Goal: Communication & Community: Connect with others

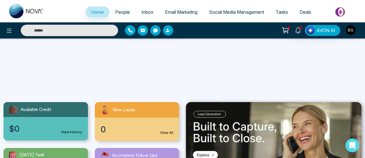
select select "*"
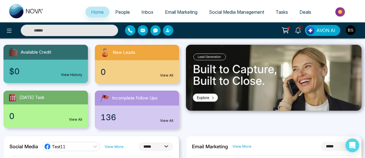
click at [120, 12] on span "People" at bounding box center [122, 12] width 15 height 6
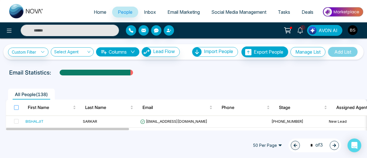
click at [14, 110] on label at bounding box center [16, 107] width 5 height 6
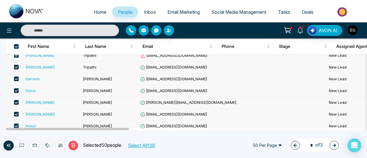
scroll to position [201, 0]
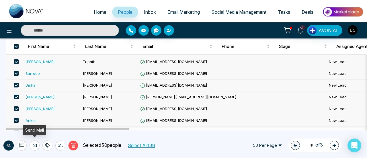
click at [37, 146] on button at bounding box center [35, 146] width 10 height 10
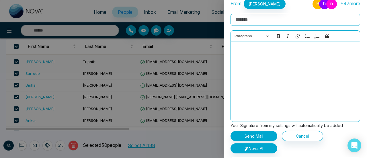
scroll to position [0, 0]
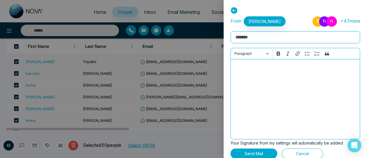
click at [278, 36] on input "Rich Text Editor" at bounding box center [296, 37] width 130 height 12
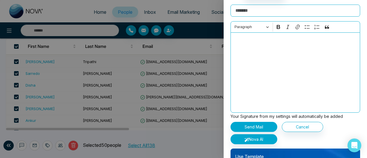
scroll to position [40, 0]
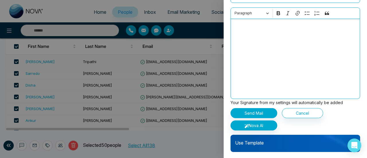
click at [269, 64] on div "Editor editing area: main" at bounding box center [296, 59] width 130 height 80
click at [305, 111] on button "Cancel" at bounding box center [302, 113] width 41 height 10
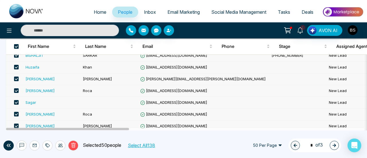
scroll to position [29, 0]
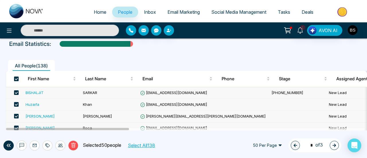
click at [18, 78] on span at bounding box center [16, 79] width 5 height 5
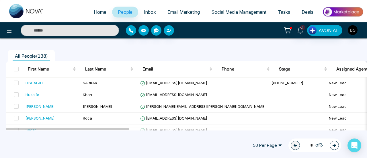
scroll to position [0, 0]
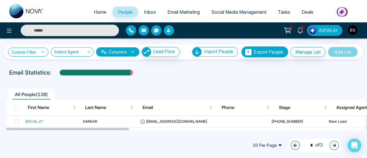
click at [47, 54] on link "Custom Filter" at bounding box center [28, 52] width 40 height 9
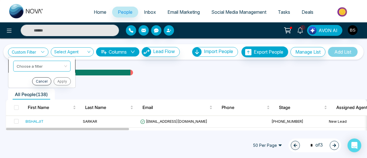
click at [51, 65] on div "Choose a filter first_name last_name First Name Last Name Email Phone Stages Cr…" at bounding box center [41, 66] width 57 height 11
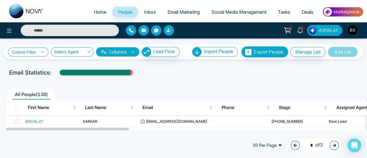
click at [29, 53] on link "Custom Filter" at bounding box center [28, 52] width 40 height 9
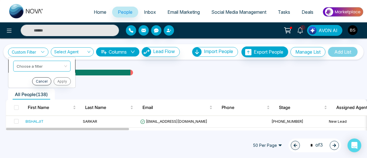
click at [47, 69] on span at bounding box center [40, 66] width 47 height 10
click at [166, 76] on div "Email Statistics:" at bounding box center [183, 72] width 349 height 9
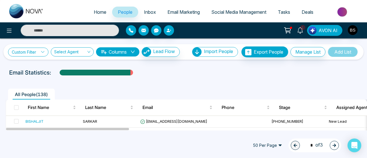
click at [35, 52] on link "Custom Filter" at bounding box center [28, 52] width 40 height 9
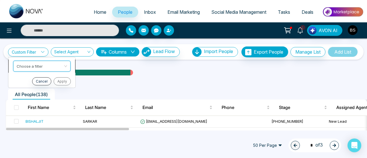
click at [37, 66] on input "search" at bounding box center [40, 65] width 47 height 9
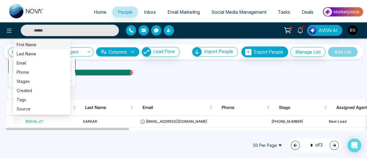
click at [42, 47] on div "First Name" at bounding box center [42, 44] width 51 height 6
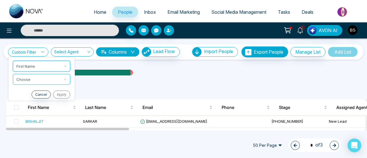
click at [40, 52] on link "Custom Filter" at bounding box center [28, 52] width 40 height 9
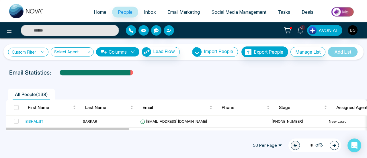
click at [34, 50] on link "Custom Filter" at bounding box center [28, 52] width 40 height 9
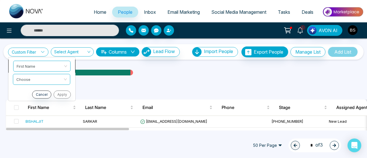
click at [33, 65] on div "First Name first_name last_name First Name Last Name Email Phone Stages Created…" at bounding box center [41, 66] width 57 height 11
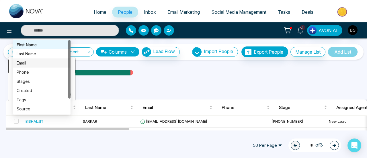
click at [42, 60] on div "Email" at bounding box center [42, 63] width 51 height 6
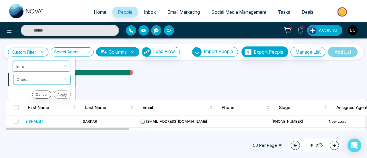
click at [34, 75] on input "search" at bounding box center [40, 78] width 47 height 9
click at [42, 67] on span "Email" at bounding box center [42, 66] width 51 height 10
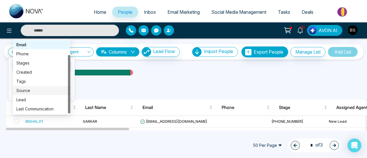
click at [119, 87] on div "All People ( 138 )" at bounding box center [183, 92] width 363 height 15
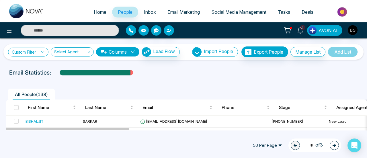
click at [44, 53] on icon at bounding box center [43, 52] width 4 height 4
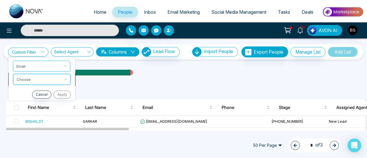
click at [45, 77] on input "search" at bounding box center [40, 78] width 47 height 9
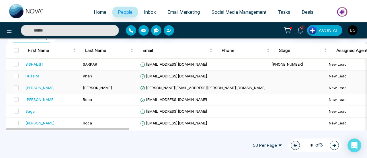
scroll to position [57, 0]
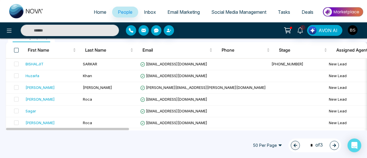
click at [18, 50] on span at bounding box center [16, 50] width 5 height 5
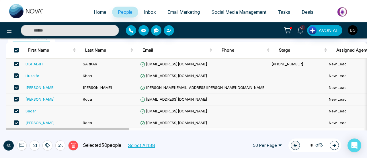
click at [34, 148] on button at bounding box center [35, 146] width 10 height 10
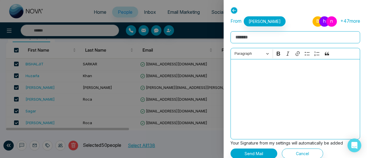
scroll to position [40, 0]
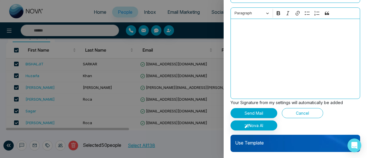
click at [314, 112] on button "Cancel" at bounding box center [302, 113] width 41 height 10
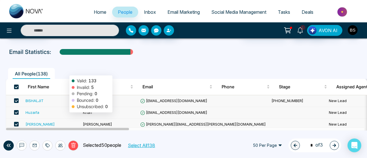
scroll to position [0, 0]
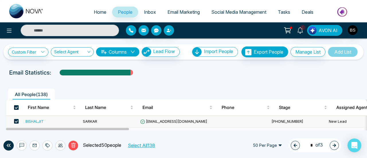
click at [17, 109] on span at bounding box center [16, 107] width 5 height 5
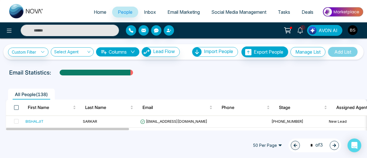
click at [17, 109] on span at bounding box center [16, 107] width 5 height 5
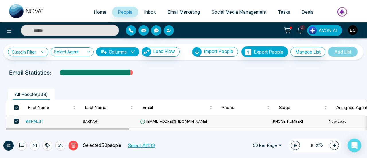
click at [16, 108] on span at bounding box center [16, 107] width 5 height 5
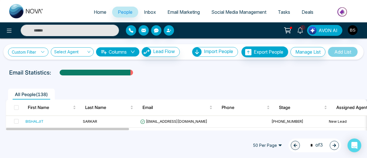
click at [37, 51] on link "Custom Filter" at bounding box center [28, 52] width 40 height 9
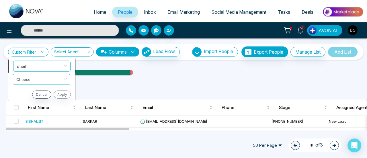
click at [47, 64] on span "Email" at bounding box center [42, 66] width 51 height 10
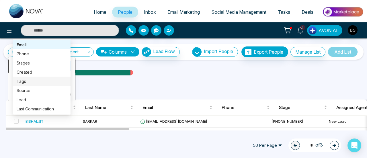
click at [43, 80] on div "Tags" at bounding box center [42, 81] width 51 height 6
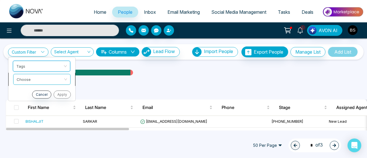
click at [41, 81] on input "search" at bounding box center [40, 78] width 47 height 9
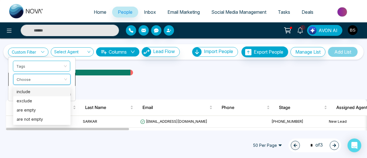
click at [41, 90] on div "include" at bounding box center [42, 91] width 51 height 6
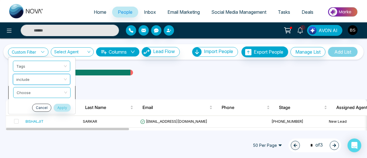
click at [42, 92] on input "search" at bounding box center [40, 91] width 47 height 9
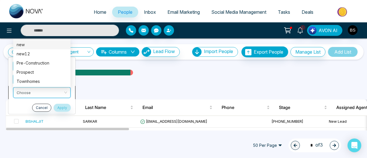
click at [41, 46] on div "new" at bounding box center [42, 44] width 51 height 6
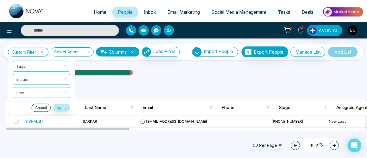
click at [46, 105] on button "Cancel" at bounding box center [41, 108] width 19 height 8
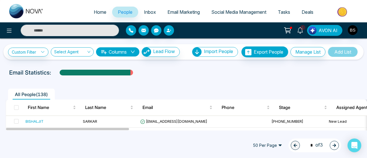
click at [158, 86] on div "All People ( 138 )" at bounding box center [183, 92] width 363 height 15
click at [6, 32] on icon at bounding box center [9, 30] width 7 height 7
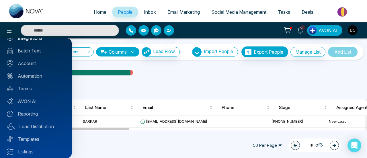
scroll to position [74, 0]
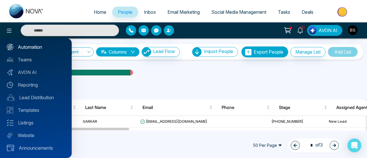
click at [44, 48] on link "Automation" at bounding box center [36, 47] width 58 height 7
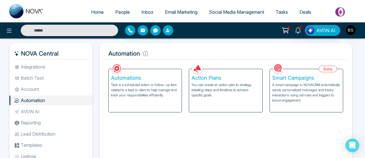
click at [297, 12] on link "Deals" at bounding box center [304, 12] width 23 height 11
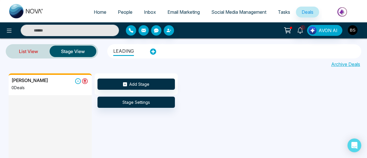
click at [19, 49] on link "List View" at bounding box center [28, 51] width 42 height 14
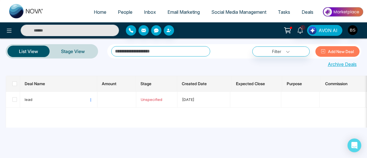
click at [130, 10] on link "People" at bounding box center [125, 12] width 26 height 11
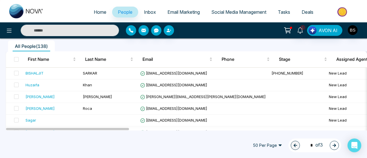
scroll to position [57, 0]
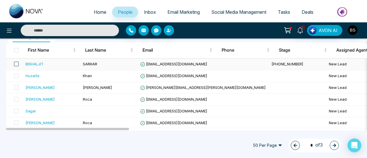
click at [15, 64] on span at bounding box center [16, 64] width 5 height 5
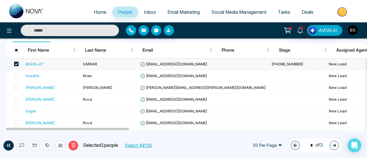
click at [41, 65] on div "BISHALJIT" at bounding box center [35, 64] width 18 height 6
click at [20, 65] on td at bounding box center [14, 65] width 17 height 12
click at [37, 63] on div "BISHALJIT" at bounding box center [35, 64] width 18 height 6
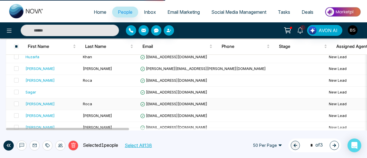
scroll to position [29, 0]
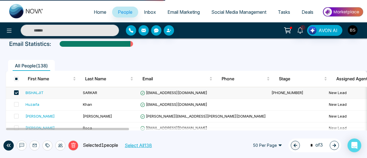
click at [17, 91] on span at bounding box center [16, 92] width 5 height 5
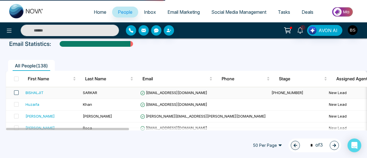
click at [17, 91] on span at bounding box center [16, 92] width 5 height 5
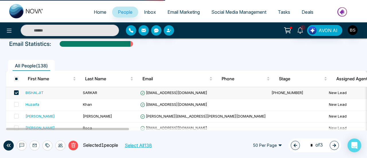
click at [17, 91] on span at bounding box center [16, 92] width 5 height 5
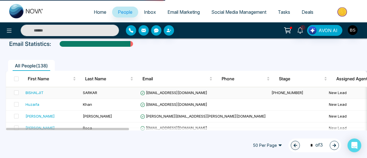
click at [40, 93] on div "BISHALJIT" at bounding box center [35, 93] width 18 height 6
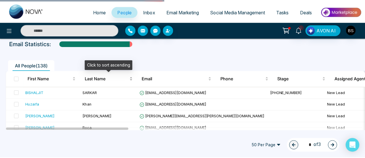
scroll to position [36, 0]
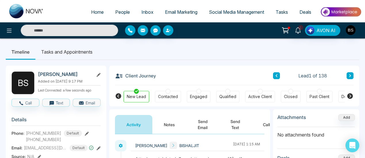
click at [258, 98] on div "Active Client" at bounding box center [260, 97] width 24 height 6
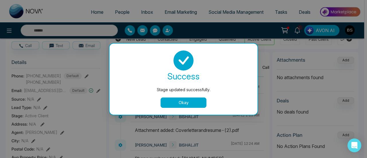
click at [202, 103] on button "Okay" at bounding box center [184, 103] width 46 height 10
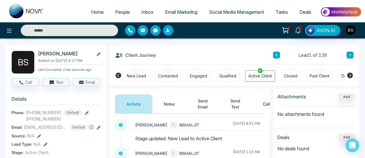
scroll to position [0, 0]
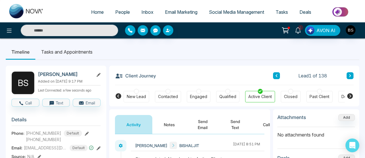
click at [352, 98] on icon at bounding box center [350, 96] width 6 height 6
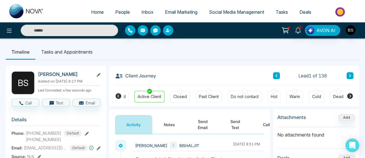
click at [352, 98] on icon at bounding box center [350, 96] width 6 height 6
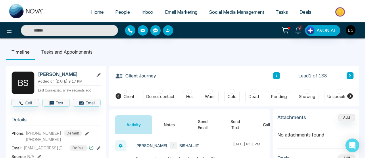
scroll to position [0, 200]
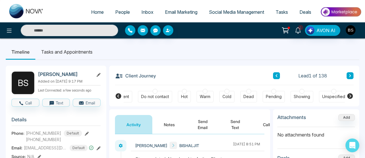
click at [117, 94] on icon at bounding box center [118, 96] width 6 height 6
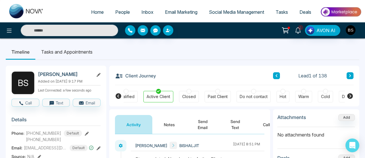
scroll to position [0, 90]
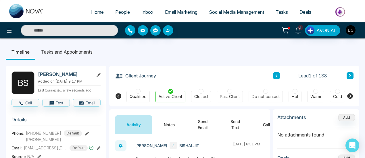
click at [353, 96] on icon at bounding box center [349, 96] width 7 height 7
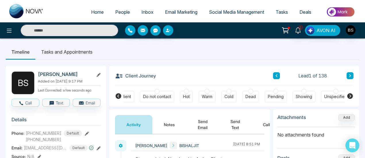
scroll to position [0, 200]
click at [231, 80] on div "Client Journey Lead 1 of 138" at bounding box center [234, 76] width 238 height 20
click at [121, 94] on icon at bounding box center [118, 96] width 7 height 7
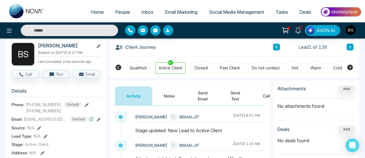
scroll to position [0, 0]
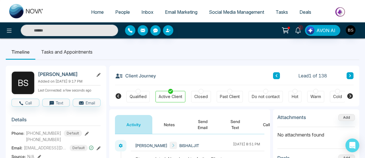
click at [222, 74] on div "Client Journey Lead 1 of 138" at bounding box center [234, 76] width 238 height 20
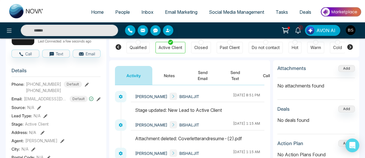
scroll to position [49, 0]
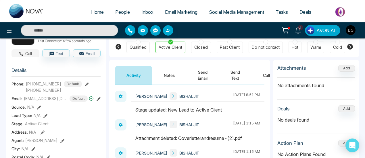
click at [33, 51] on button "Call" at bounding box center [25, 53] width 28 height 8
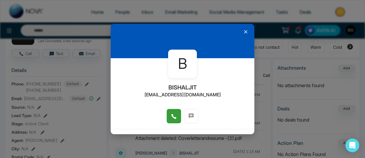
click at [173, 116] on icon at bounding box center [174, 117] width 6 height 6
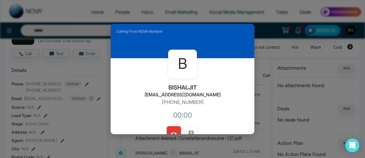
click at [174, 128] on button at bounding box center [174, 133] width 14 height 14
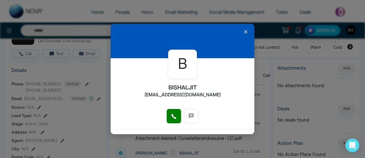
click at [243, 32] on icon at bounding box center [246, 32] width 6 height 6
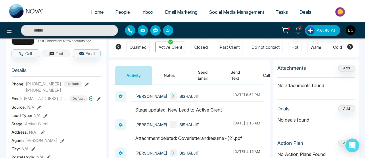
click at [63, 55] on button "Text" at bounding box center [56, 53] width 28 height 8
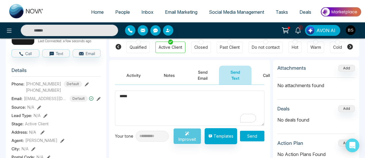
type textarea "*****"
click at [249, 139] on button "Send" at bounding box center [252, 136] width 24 height 11
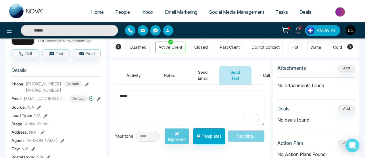
click at [200, 71] on button "Send Email" at bounding box center [202, 75] width 33 height 19
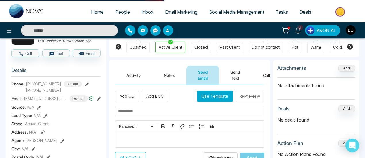
click at [200, 71] on button "Send Email" at bounding box center [202, 75] width 33 height 19
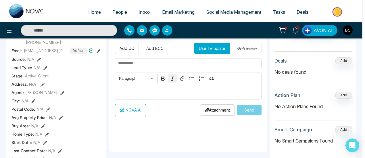
scroll to position [101, 0]
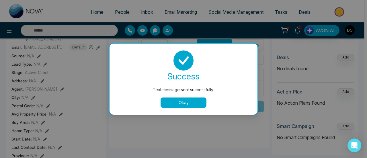
click at [179, 98] on button "Okay" at bounding box center [184, 103] width 46 height 10
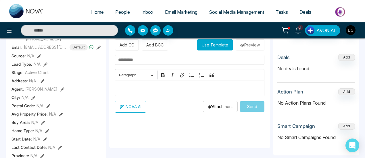
click at [150, 61] on input "text" at bounding box center [189, 60] width 149 height 10
type input "*****"
click at [141, 89] on p "Editor editing area: main" at bounding box center [189, 88] width 143 height 7
click at [252, 104] on button "Send" at bounding box center [252, 106] width 24 height 11
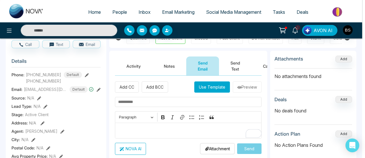
scroll to position [49, 0]
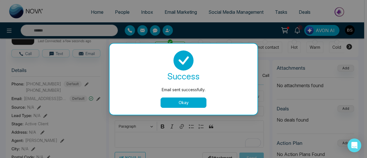
click at [197, 103] on button "Okay" at bounding box center [184, 103] width 46 height 10
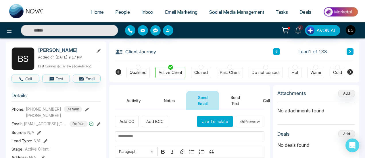
scroll to position [0, 0]
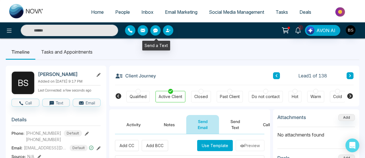
click at [156, 30] on icon "button" at bounding box center [155, 30] width 5 height 4
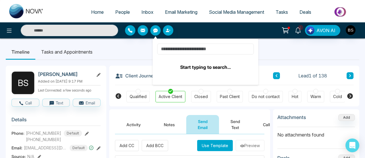
click at [188, 53] on input at bounding box center [205, 49] width 96 height 11
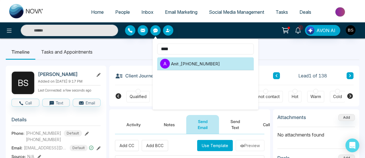
type input "****"
click at [211, 65] on li "A Anit , +919930053035" at bounding box center [205, 63] width 96 height 13
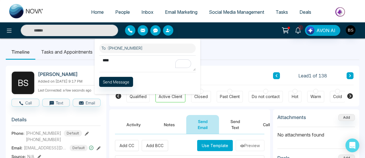
type textarea "****"
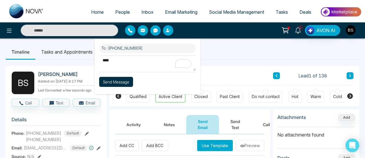
click at [115, 79] on button "Send Message" at bounding box center [116, 82] width 34 height 10
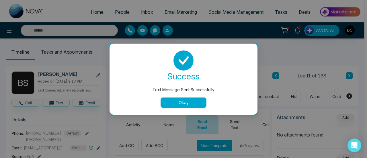
click at [181, 98] on button "Okay" at bounding box center [184, 103] width 46 height 10
